Goal: Task Accomplishment & Management: Manage account settings

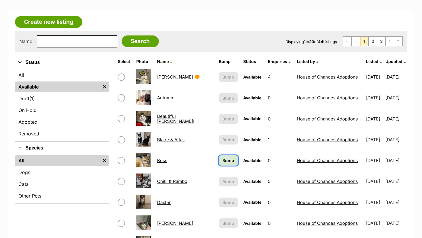
click at [222, 161] on span "Bump" at bounding box center [228, 160] width 12 height 6
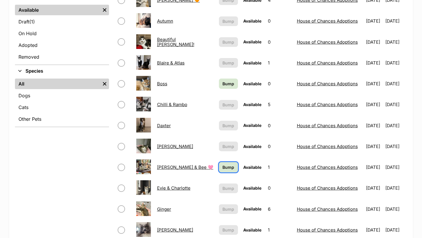
click at [219, 171] on link "Bump" at bounding box center [228, 167] width 19 height 10
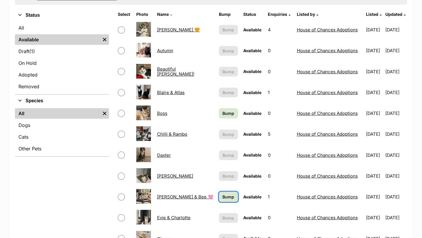
scroll to position [136, 0]
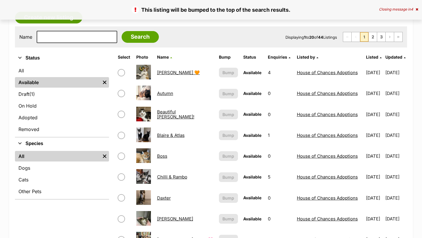
click at [179, 112] on link "Beautiful Betty!" at bounding box center [175, 114] width 37 height 11
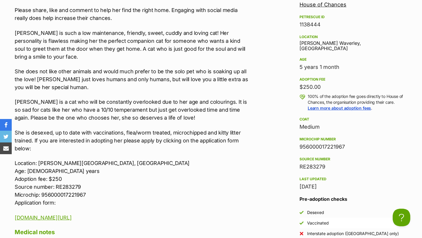
scroll to position [551, 0]
